Goal: Task Accomplishment & Management: Use online tool/utility

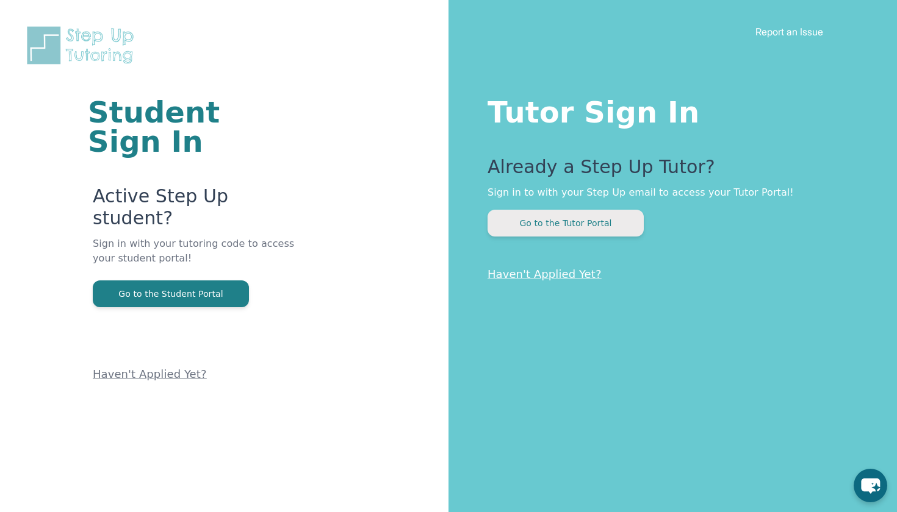
click at [581, 221] on button "Go to the Tutor Portal" at bounding box center [565, 223] width 156 height 27
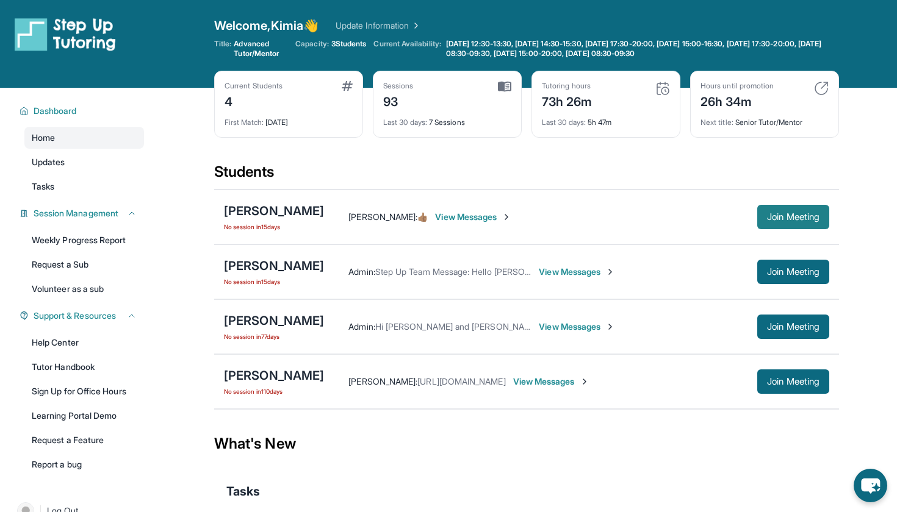
click at [774, 221] on span "Join Meeting" at bounding box center [793, 217] width 52 height 7
